Goal: Task Accomplishment & Management: Manage account settings

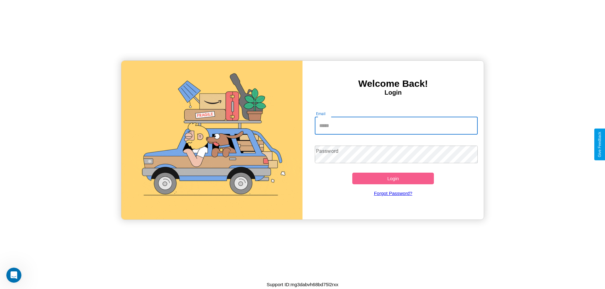
click at [396, 126] on input "Email" at bounding box center [396, 126] width 163 height 18
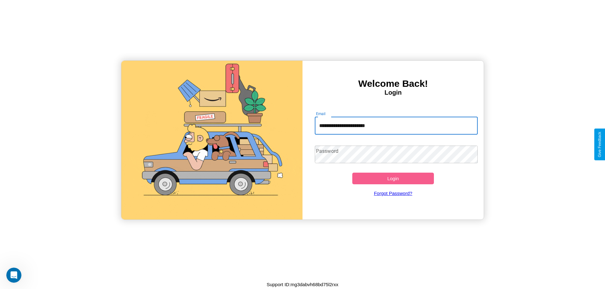
type input "**********"
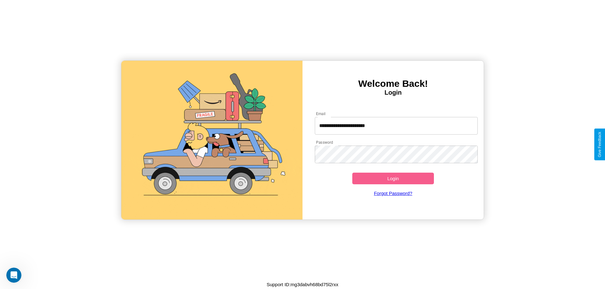
click at [393, 179] on button "Login" at bounding box center [393, 179] width 82 height 12
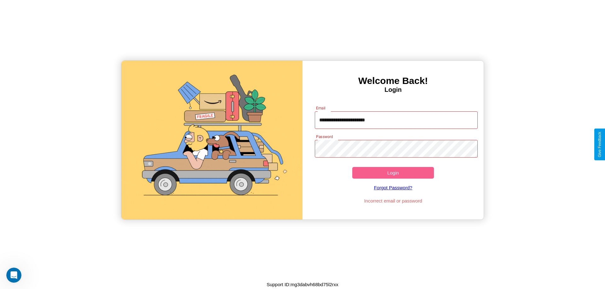
click at [393, 173] on button "Login" at bounding box center [393, 173] width 82 height 12
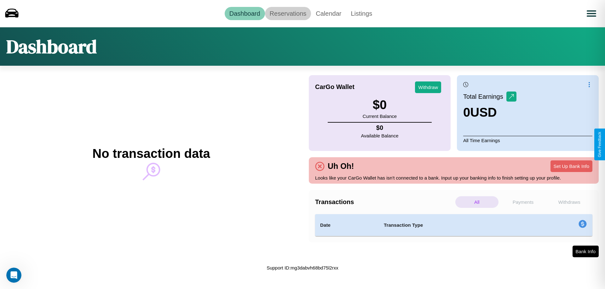
click at [288, 13] on link "Reservations" at bounding box center [288, 13] width 46 height 13
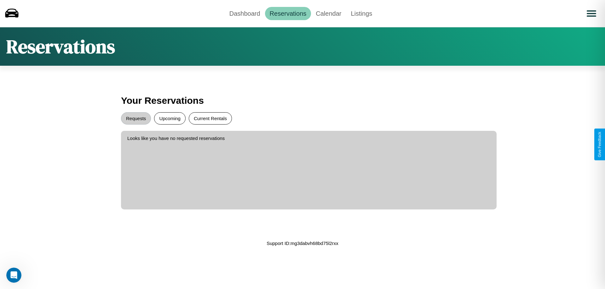
click at [210, 118] on button "Current Rentals" at bounding box center [210, 118] width 43 height 12
click at [136, 118] on button "Requests" at bounding box center [136, 118] width 30 height 12
